Goal: Information Seeking & Learning: Check status

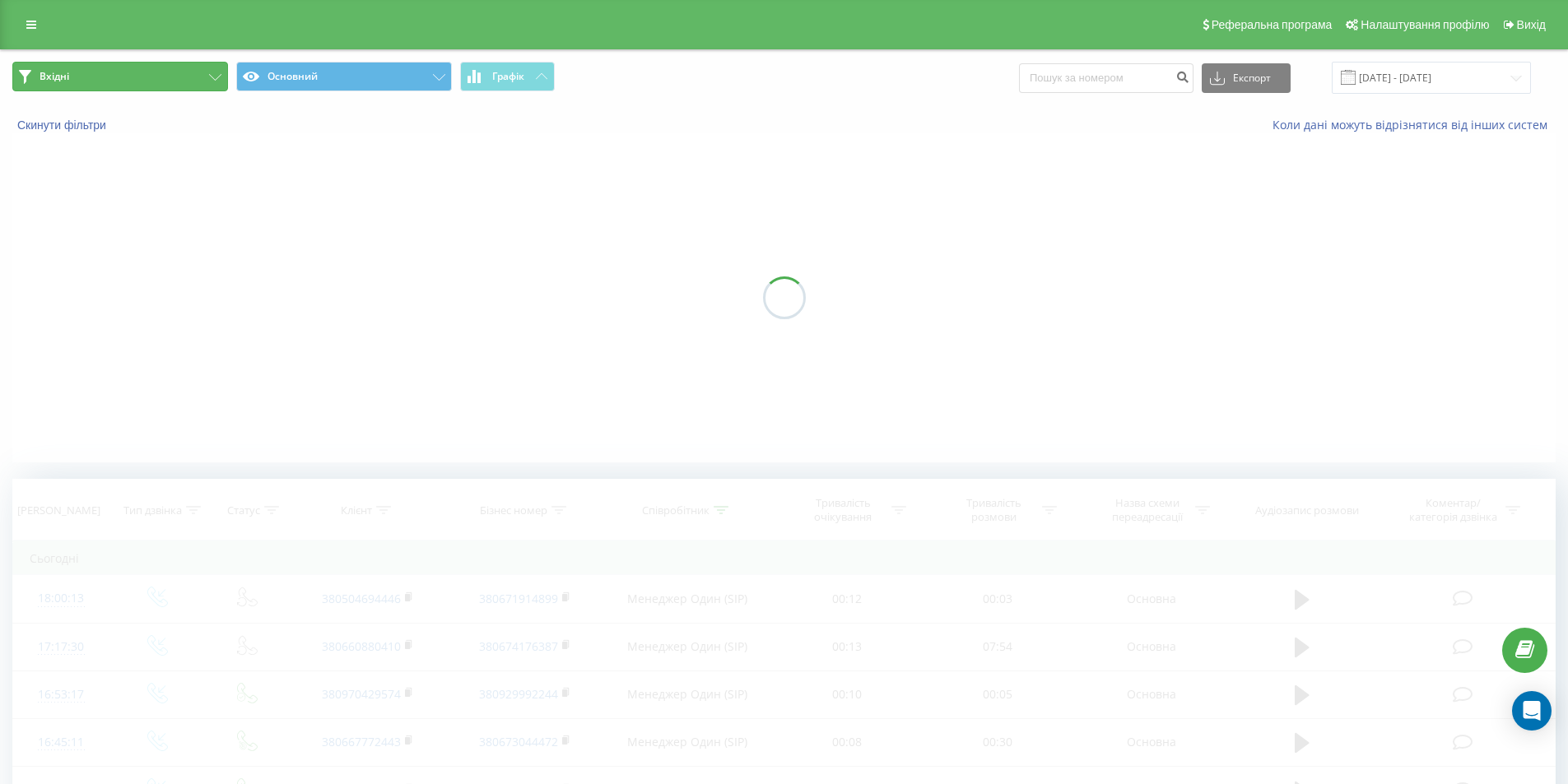
click at [164, 77] on button "Вхідні" at bounding box center [119, 76] width 215 height 30
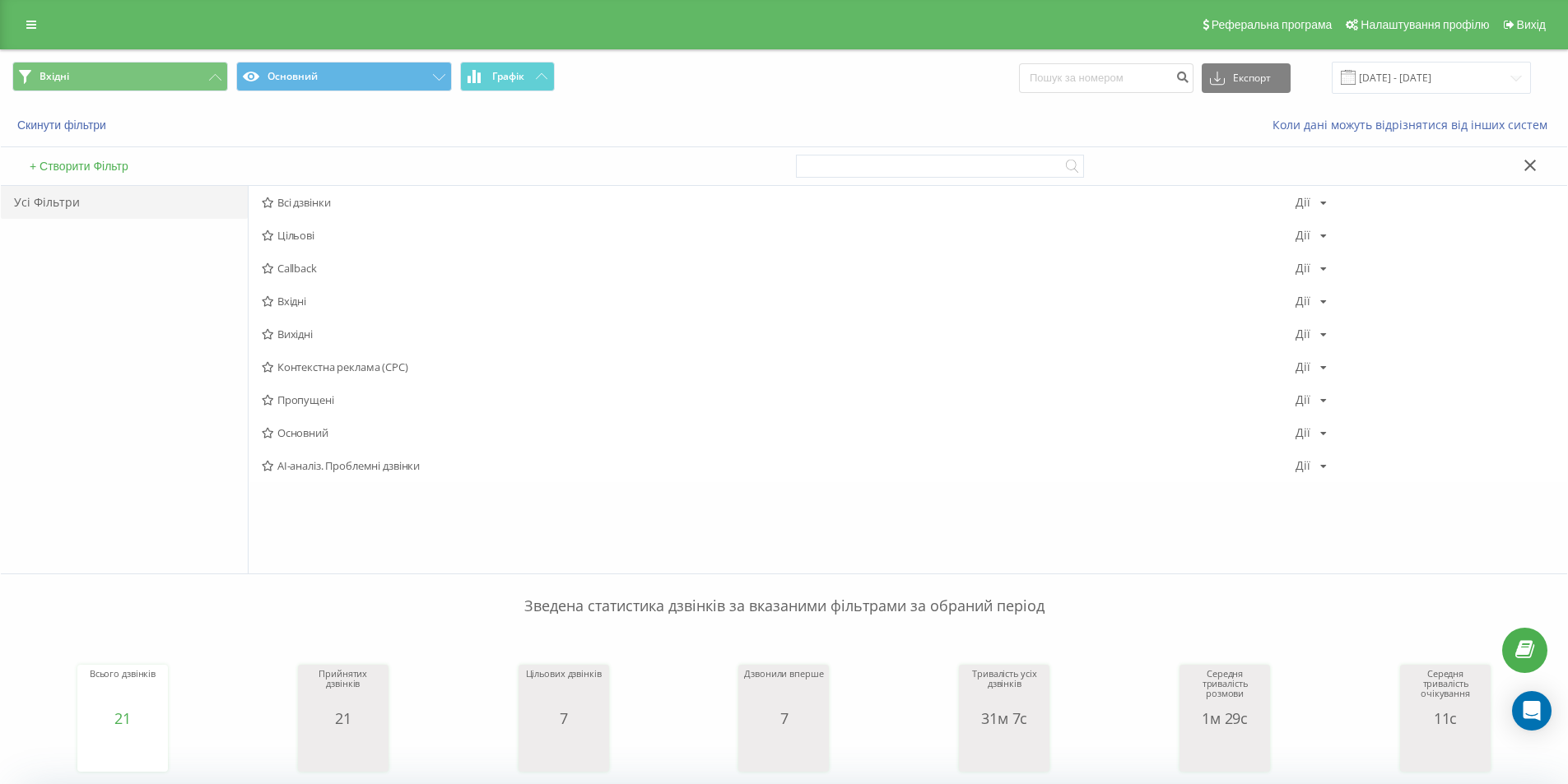
click at [323, 332] on span "Вихідні" at bounding box center [778, 334] width 1034 height 11
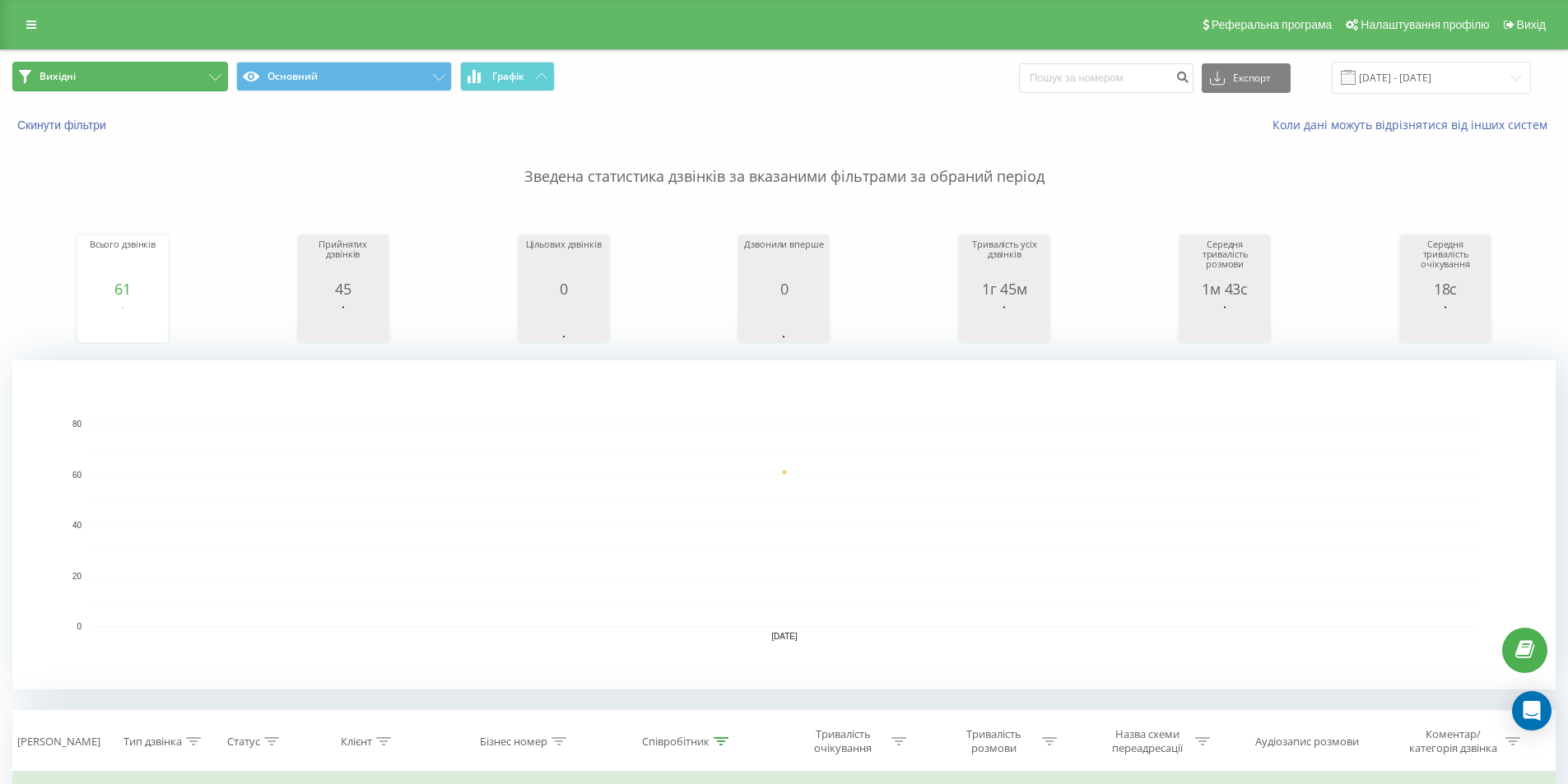
click at [136, 70] on button "Вихідні" at bounding box center [119, 76] width 215 height 30
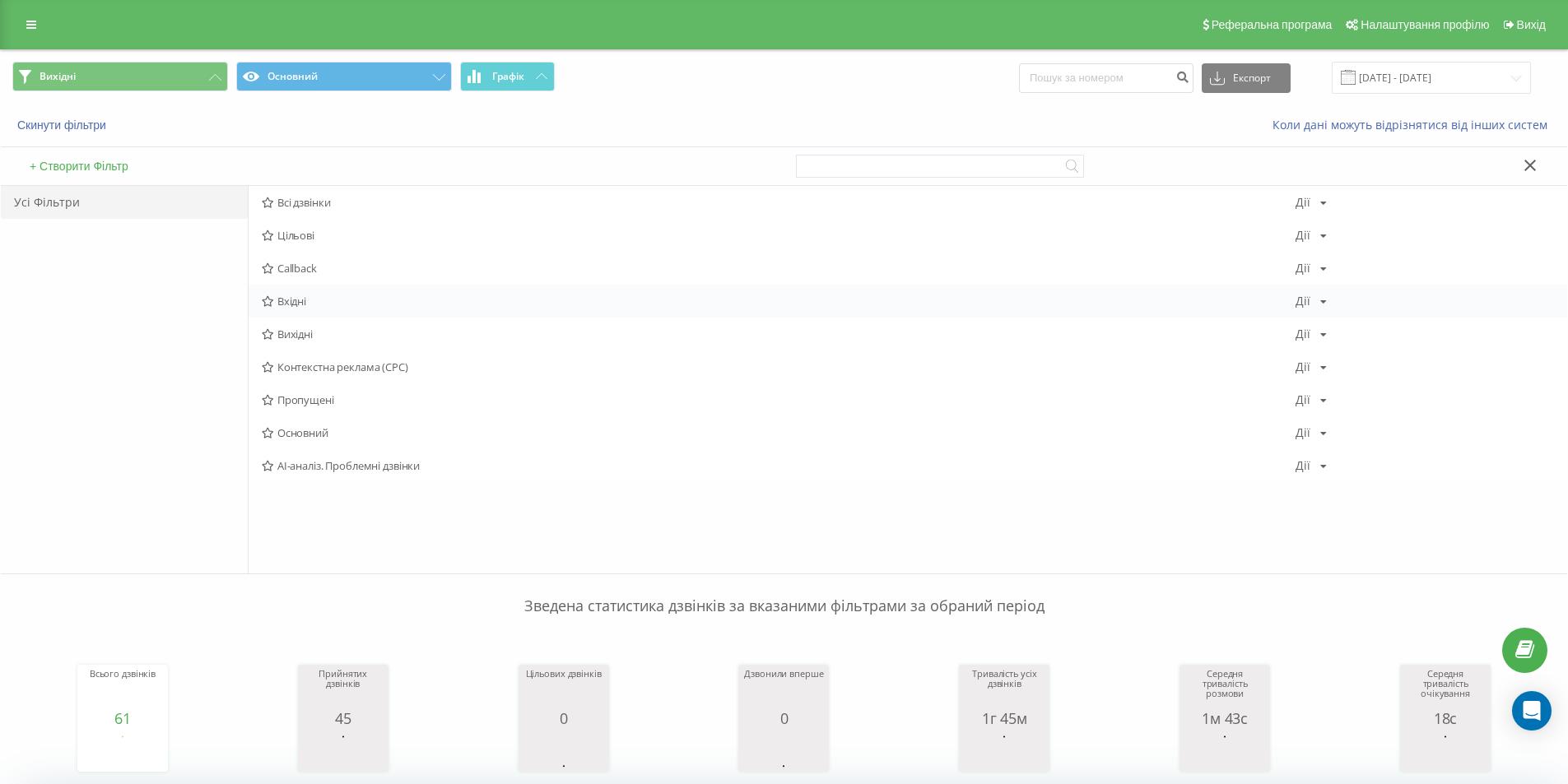
click at [315, 304] on span "Вхідні" at bounding box center [778, 300] width 1034 height 11
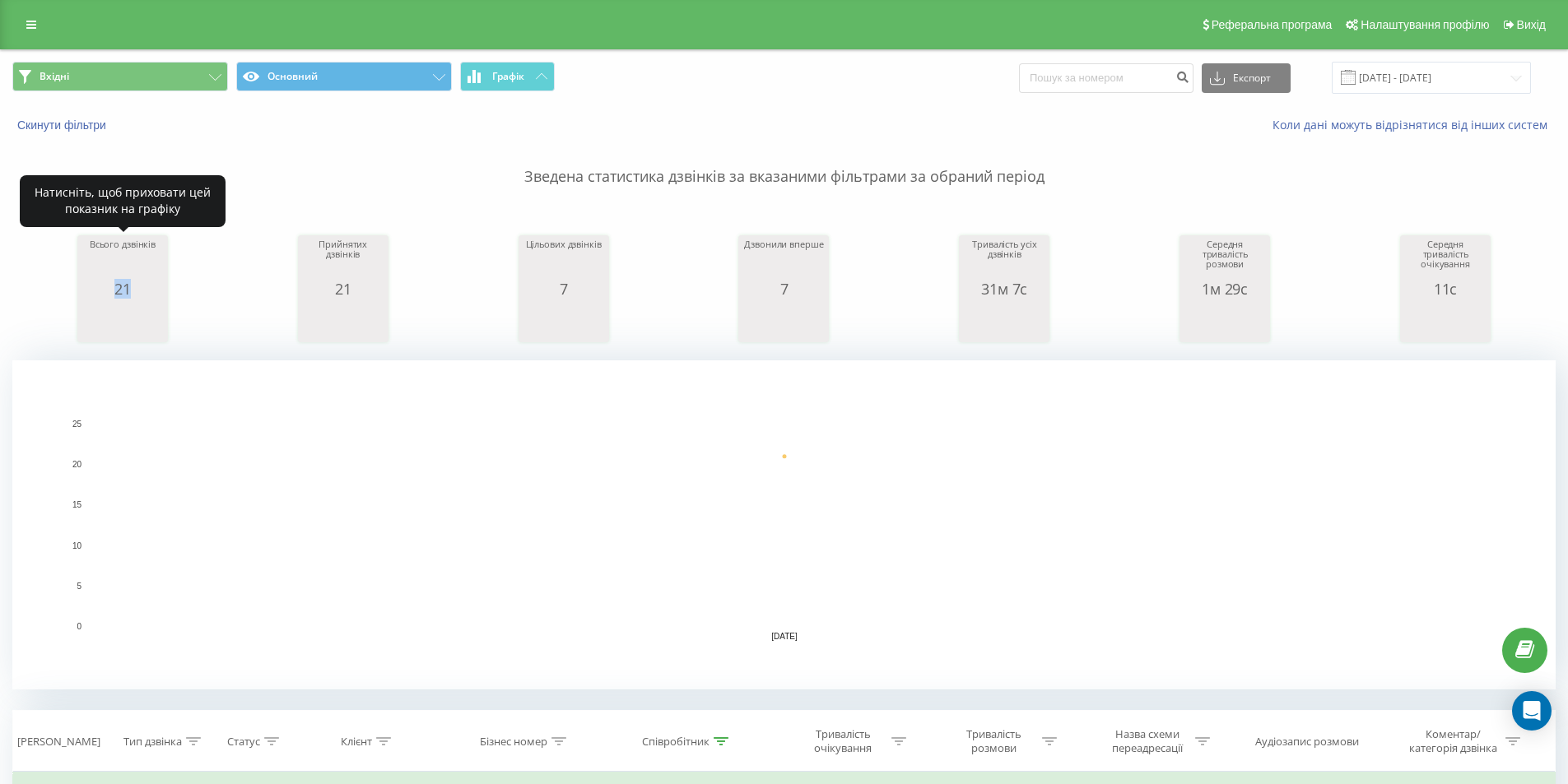
drag, startPoint x: 110, startPoint y: 293, endPoint x: 142, endPoint y: 294, distance: 32.0
click at [142, 294] on div "21" at bounding box center [123, 288] width 82 height 16
copy div "21"
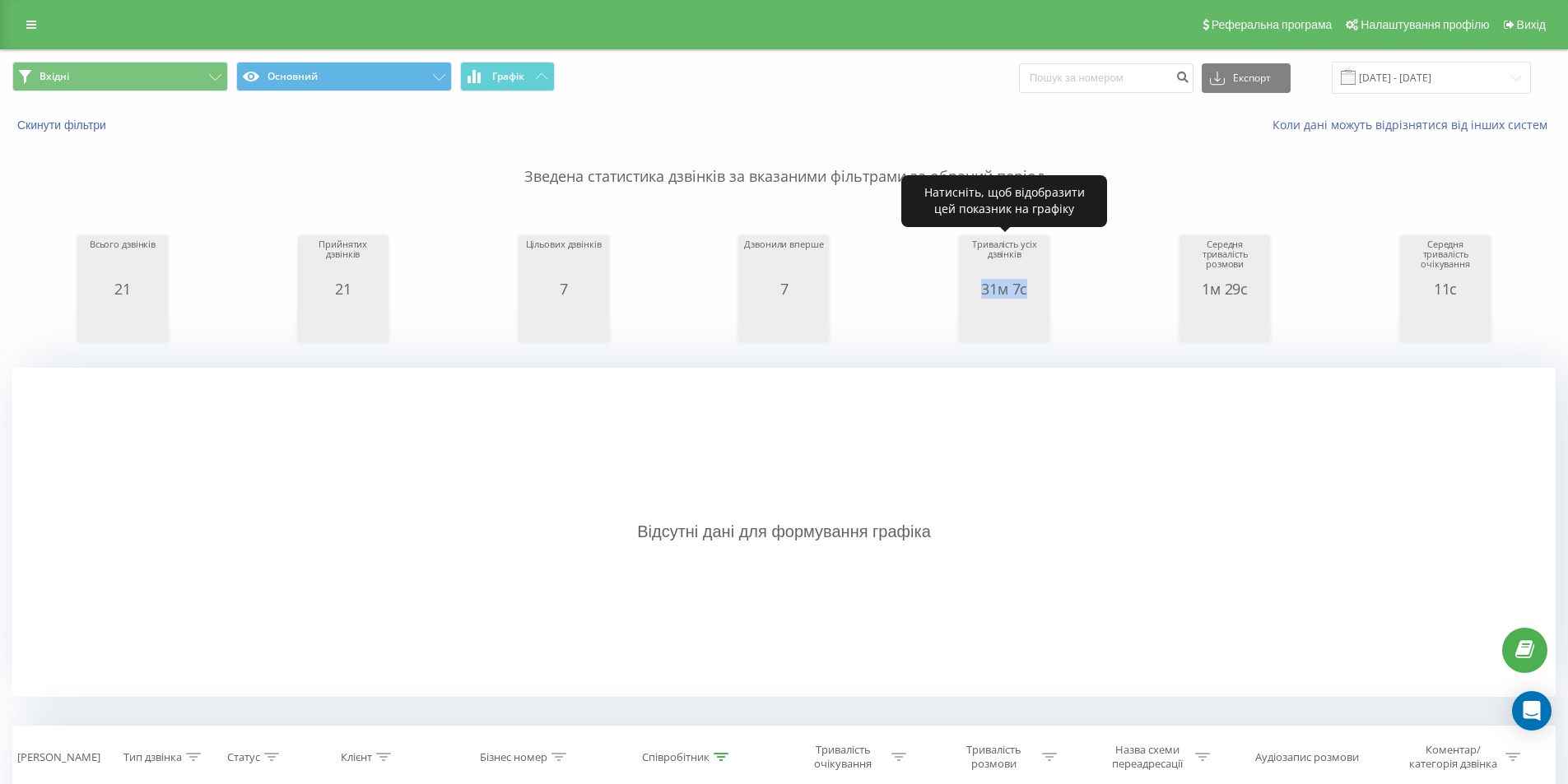
drag, startPoint x: 979, startPoint y: 291, endPoint x: 1040, endPoint y: 291, distance: 61.0
click at [1048, 293] on div "Тривалість усіх дзвінків 31м 7с date allConversationsLength 21.08.25 1,867 date…" at bounding box center [1005, 288] width 91 height 107
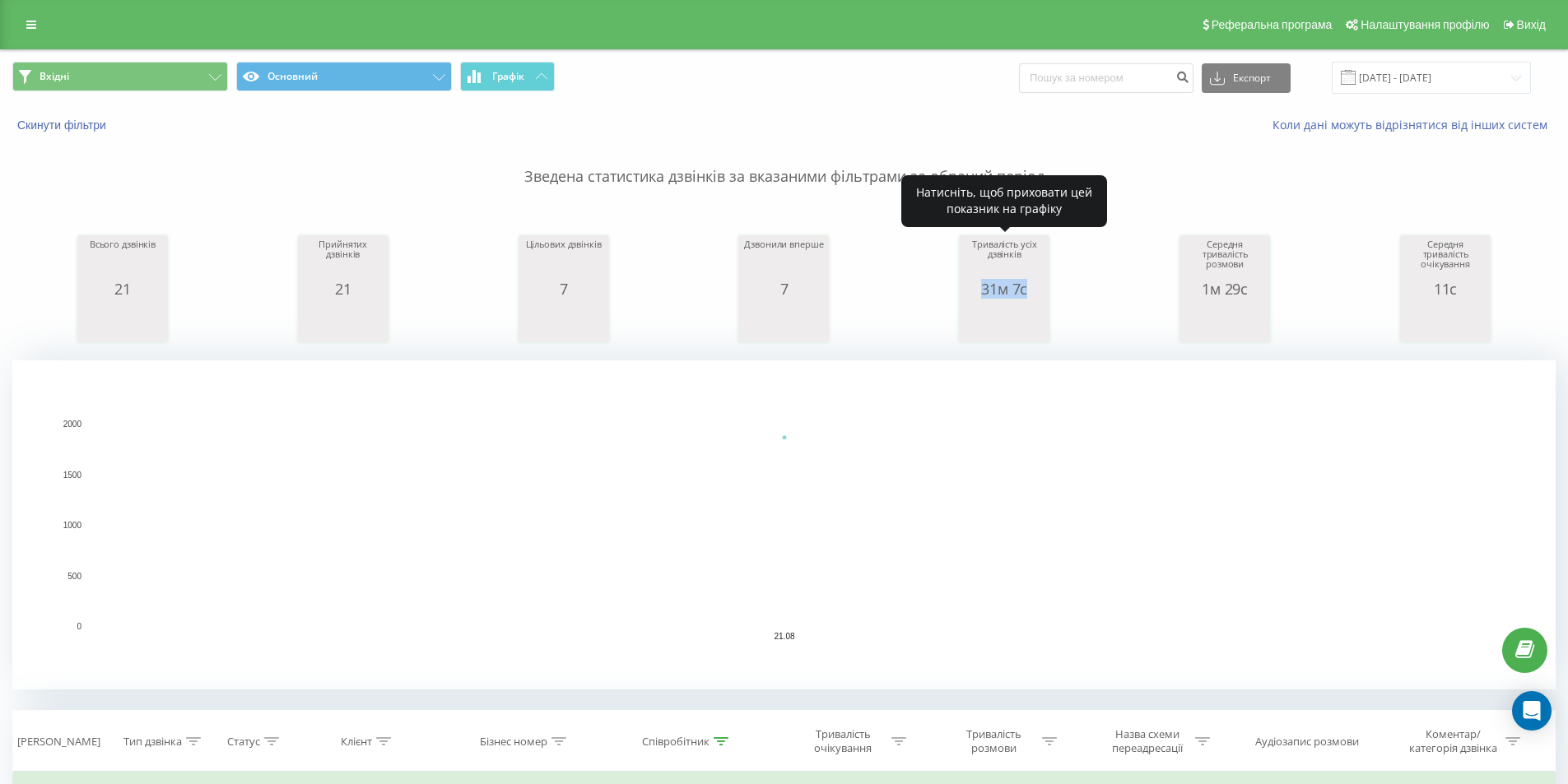
copy div "31м 7с"
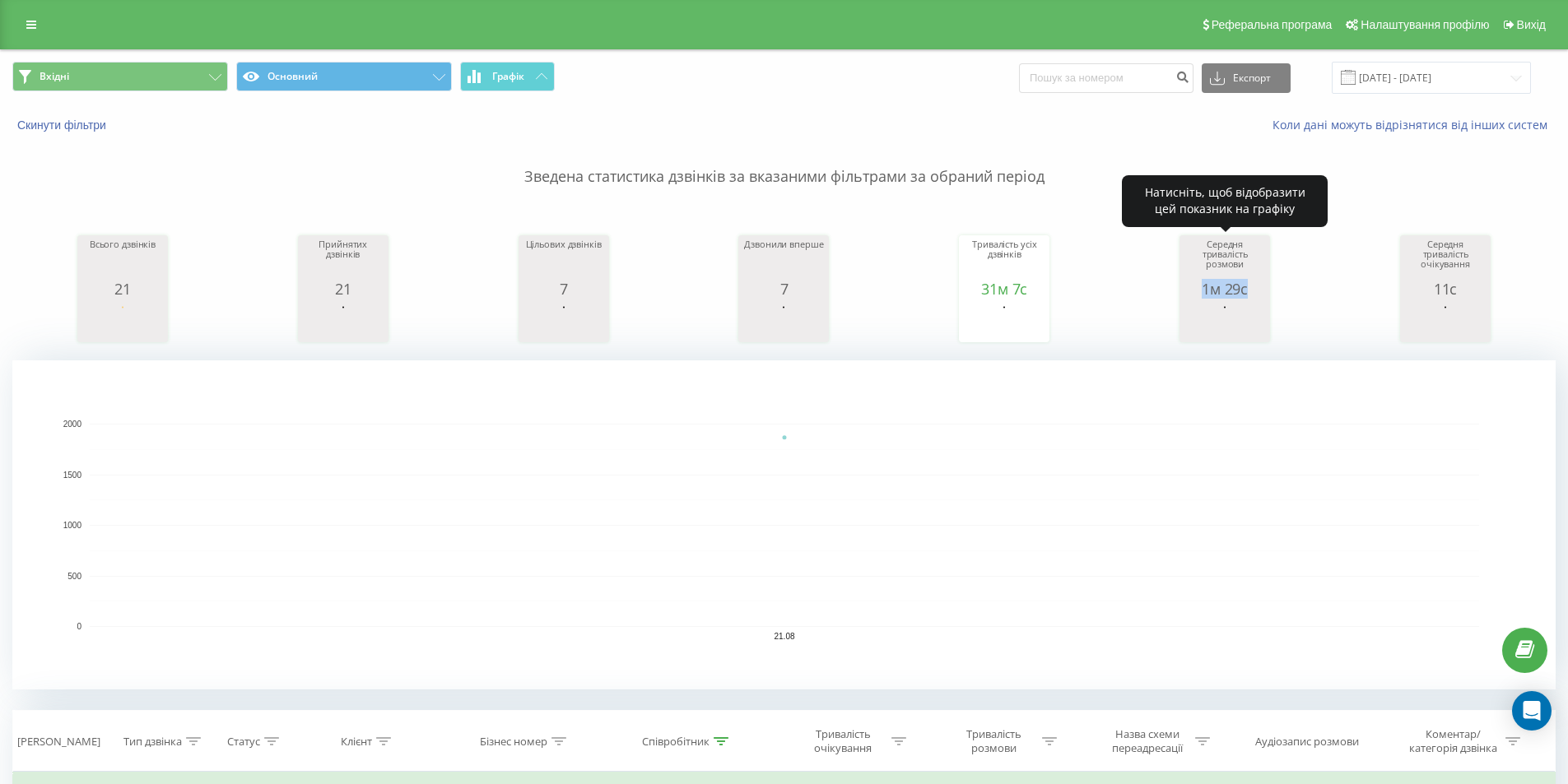
drag, startPoint x: 1197, startPoint y: 293, endPoint x: 1264, endPoint y: 296, distance: 67.1
click at [1264, 296] on div "1м 29с" at bounding box center [1225, 288] width 82 height 16
copy div "1м 29с"
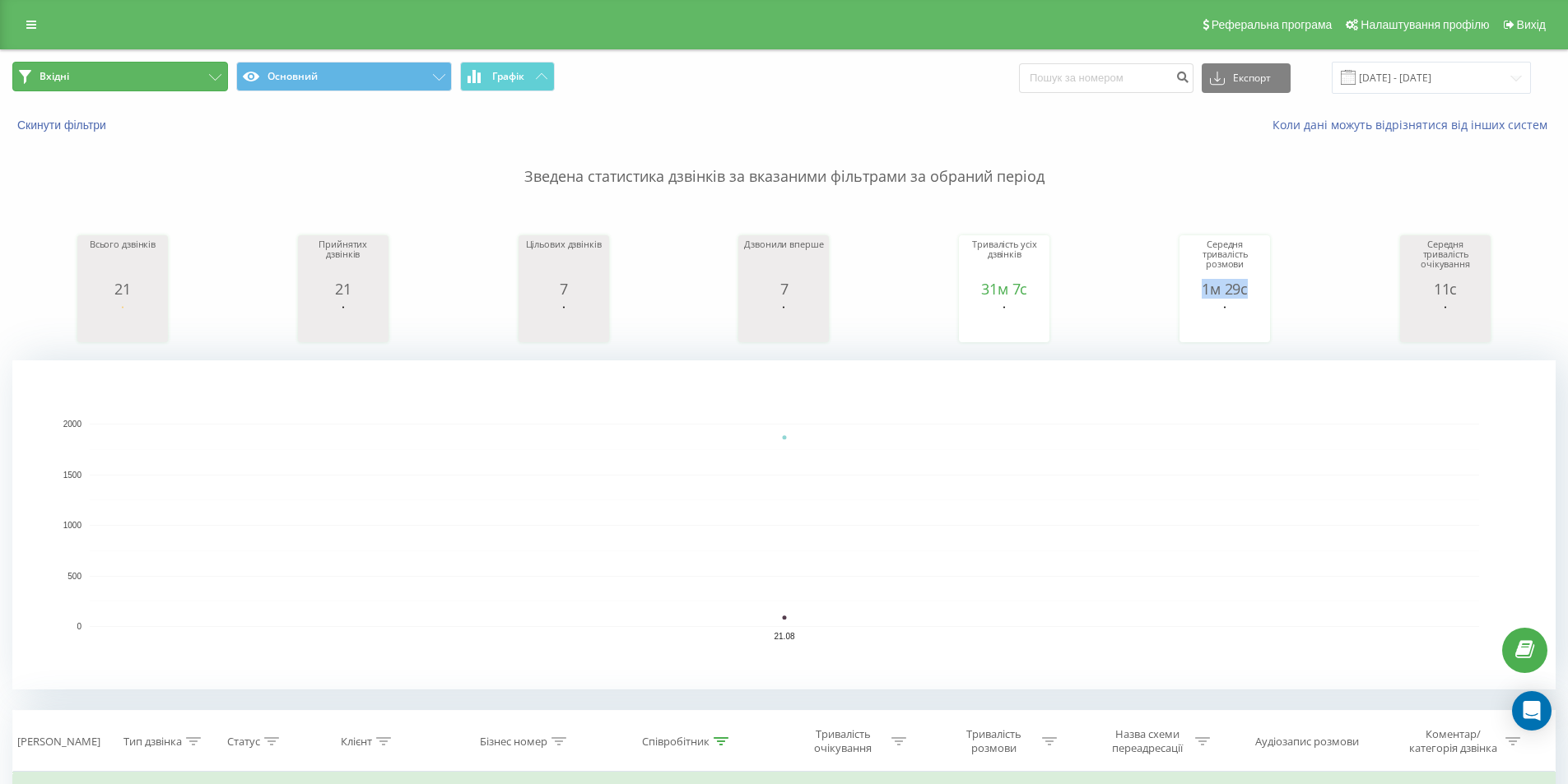
click at [81, 63] on button "Вхідні" at bounding box center [119, 76] width 215 height 30
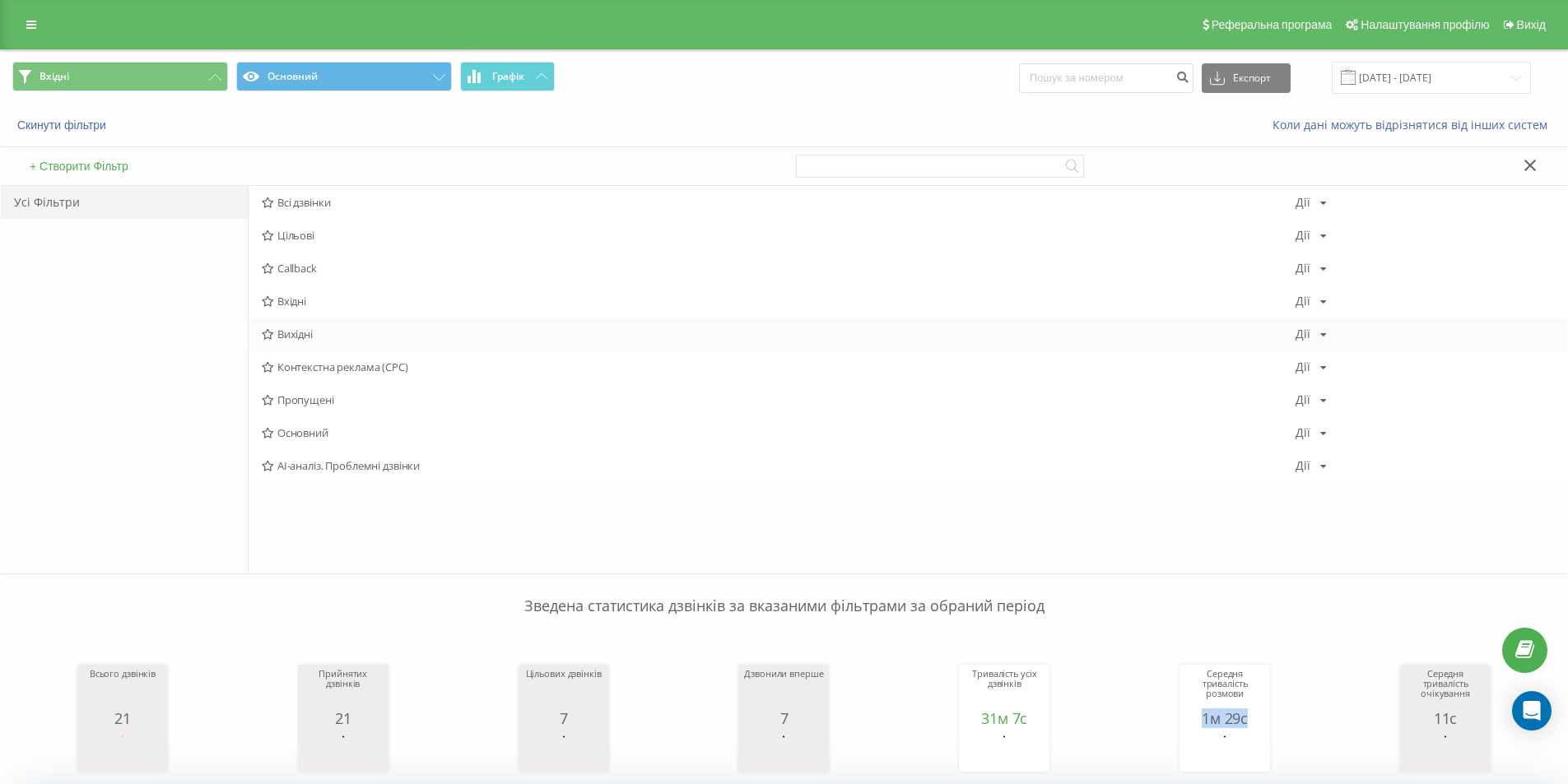
click at [294, 343] on div "Вихідні Дії Редагувати Копіювати Видалити За замовчуванням Поділитися" at bounding box center [908, 334] width 1319 height 33
click at [312, 339] on span "Вихідні" at bounding box center [778, 334] width 1034 height 11
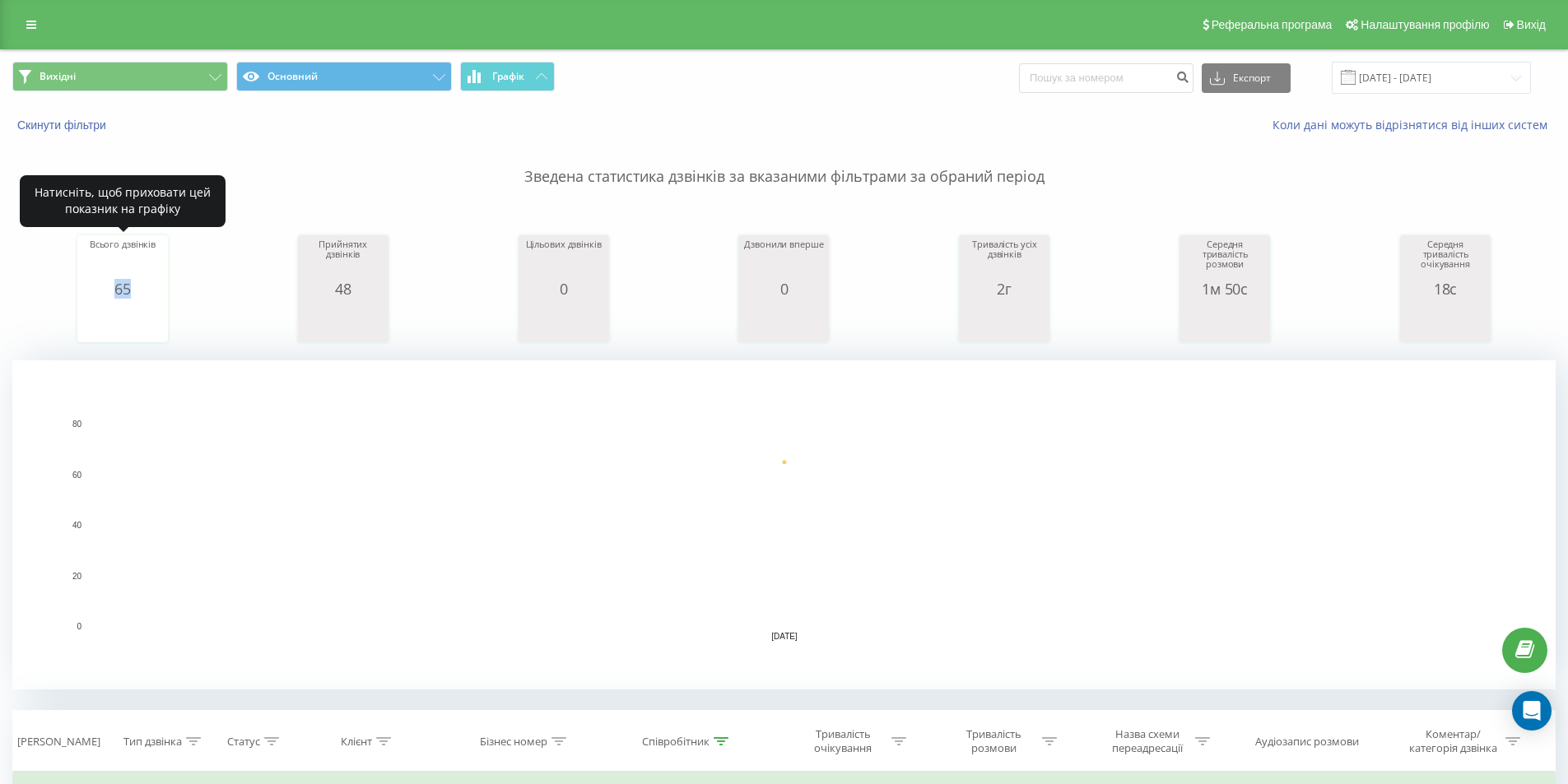
drag, startPoint x: 144, startPoint y: 290, endPoint x: 247, endPoint y: 299, distance: 103.4
click at [152, 290] on div "65" at bounding box center [123, 288] width 82 height 16
copy div "65"
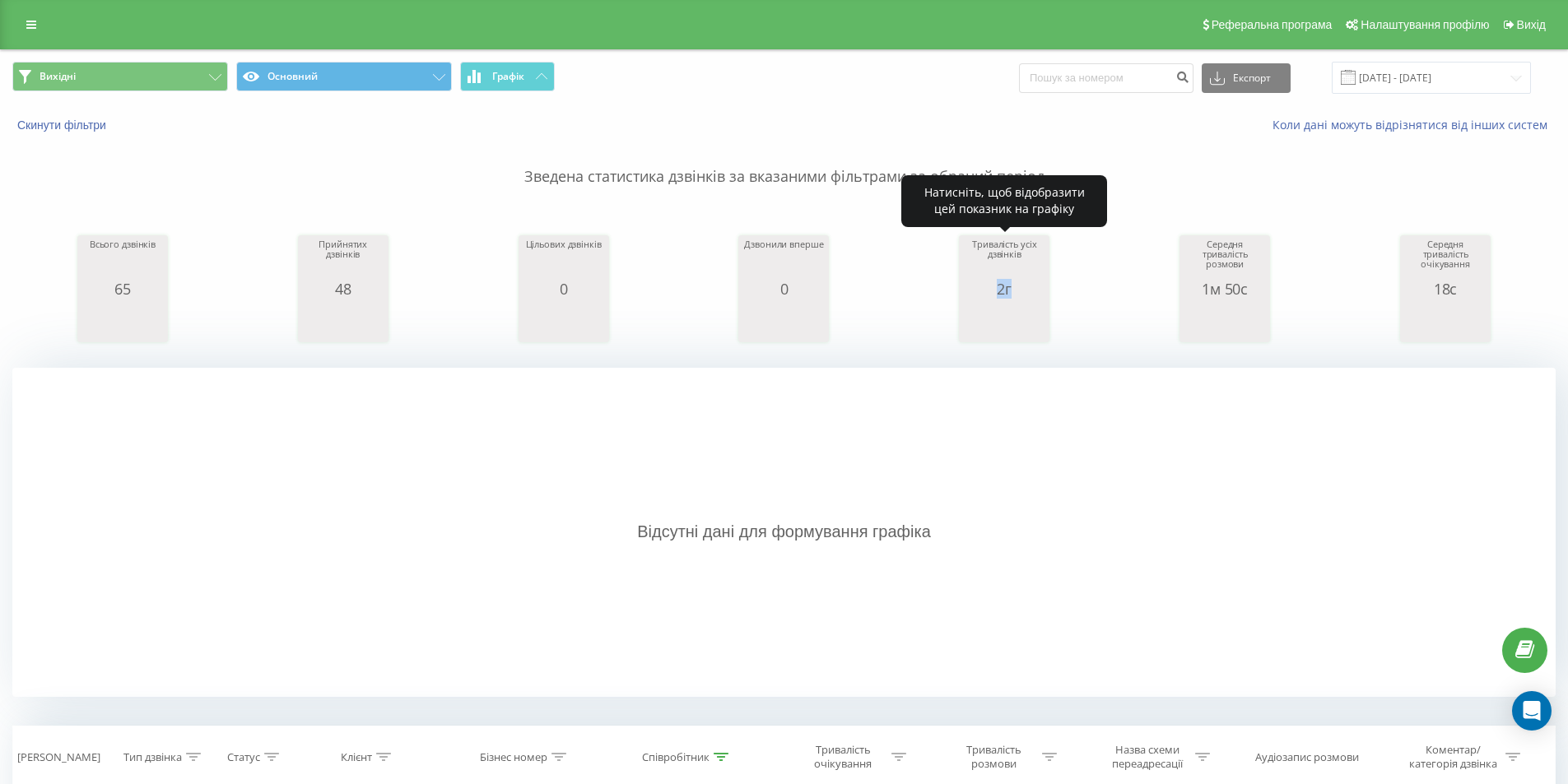
drag, startPoint x: 990, startPoint y: 292, endPoint x: 1025, endPoint y: 289, distance: 35.1
click at [1038, 294] on div "2г" at bounding box center [1004, 288] width 82 height 16
copy div "2г"
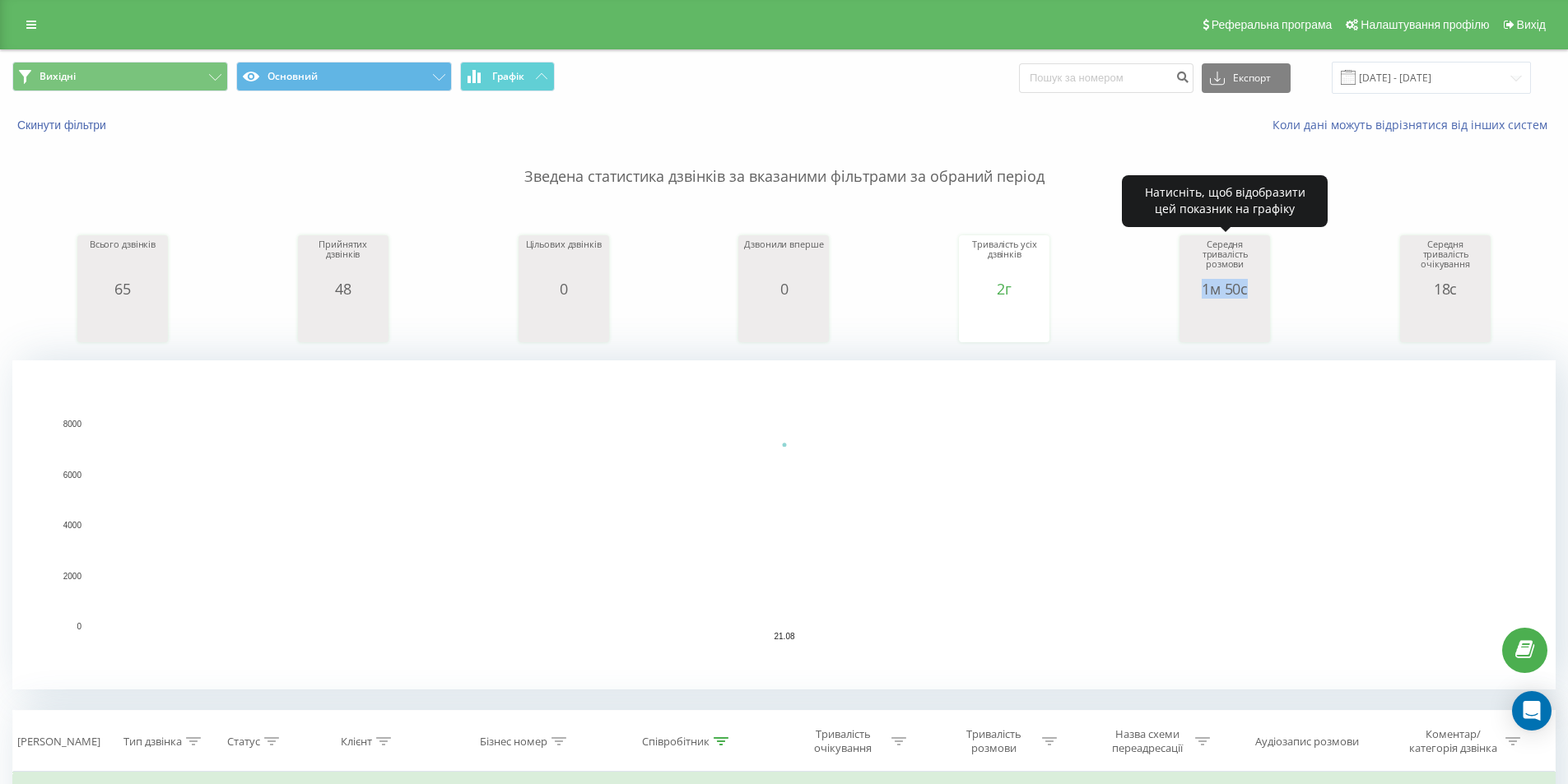
drag, startPoint x: 1201, startPoint y: 289, endPoint x: 1278, endPoint y: 286, distance: 77.1
click at [1278, 286] on div "Всього дзвінків 65 date totalCalls 21.08.25 65 21.08.25 Прийнятих дзвінків 48 d…" at bounding box center [784, 273] width 1544 height 142
copy div "1м 50с"
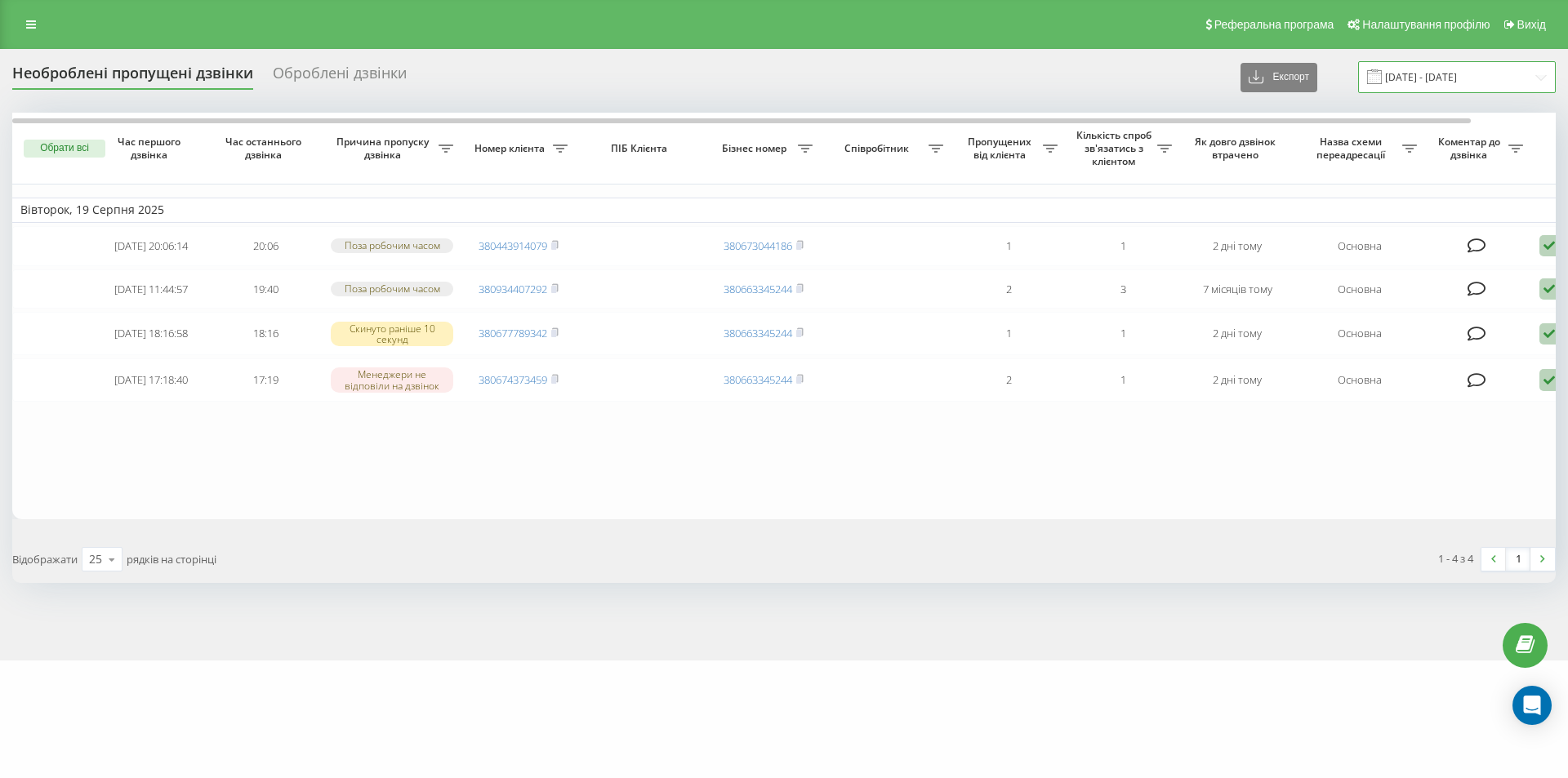
click at [1439, 86] on input "[DATE] - [DATE]" at bounding box center [1456, 77] width 197 height 31
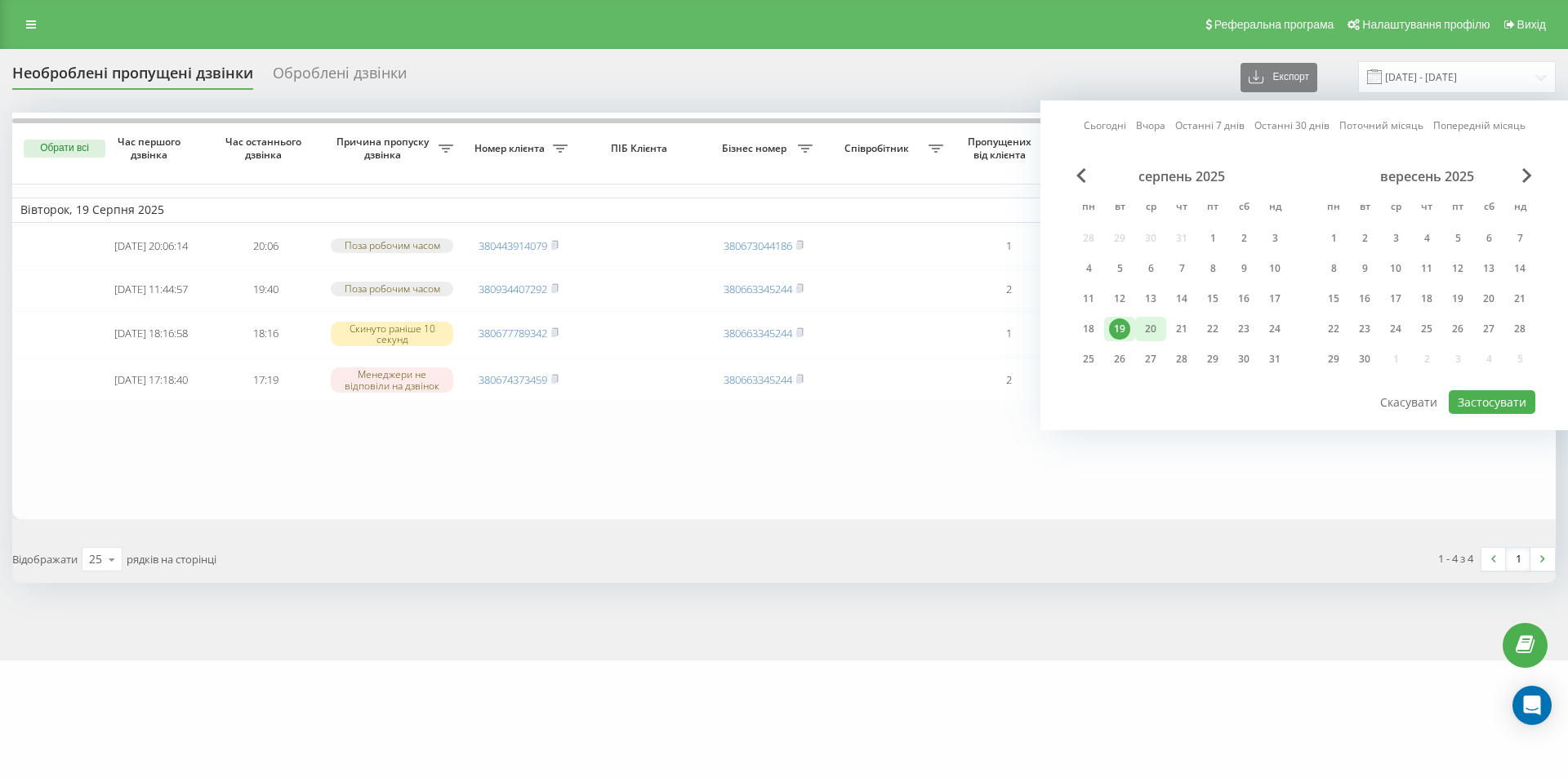
click at [1155, 334] on div "20" at bounding box center [1150, 329] width 21 height 21
click at [1183, 329] on div "21" at bounding box center [1182, 329] width 21 height 21
click at [1495, 400] on button "Застосувати" at bounding box center [1492, 403] width 87 height 24
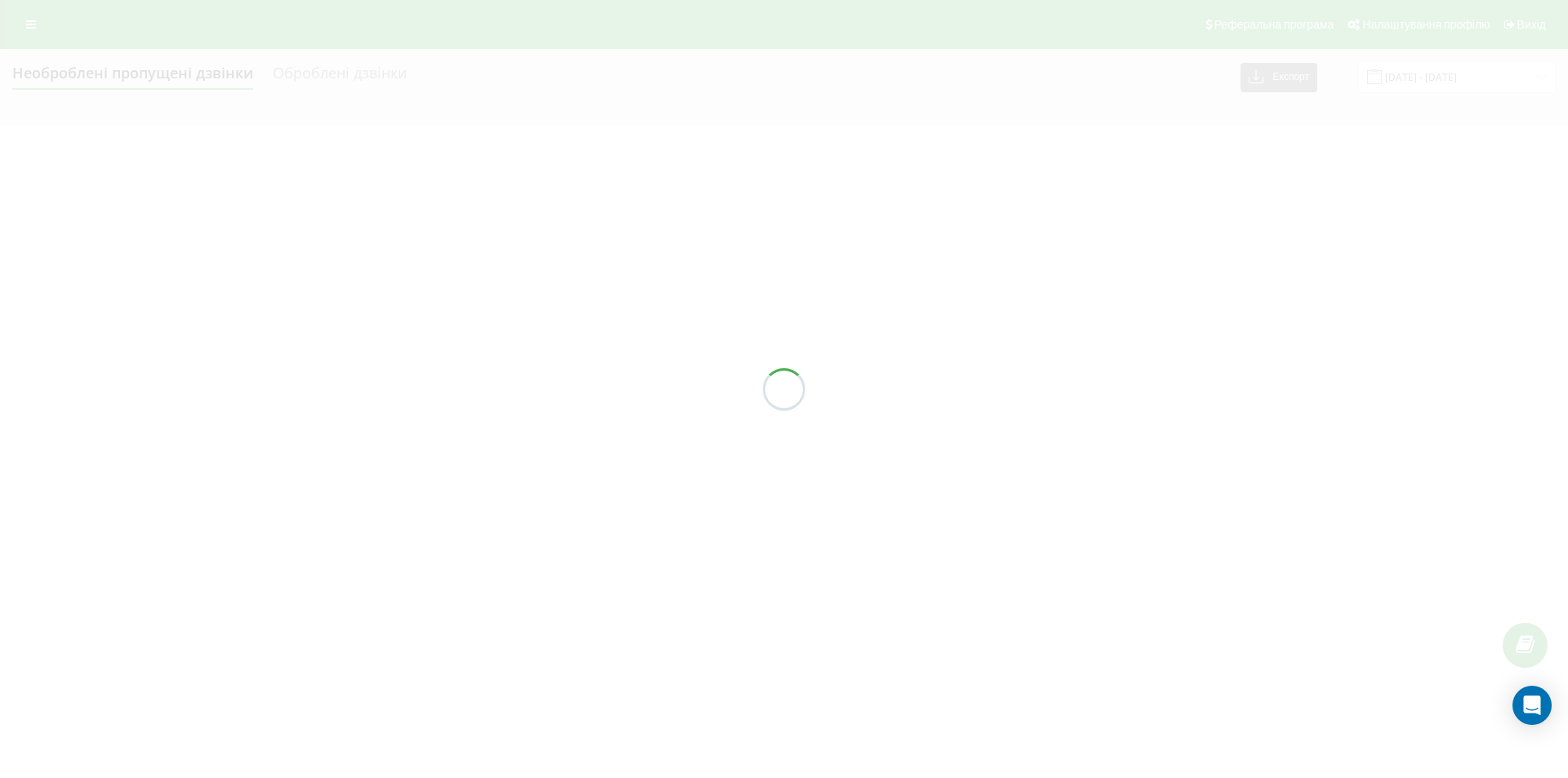
type input "[DATE] - [DATE]"
